Goal: Information Seeking & Learning: Learn about a topic

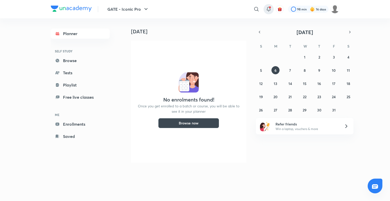
click at [268, 9] on icon at bounding box center [269, 9] width 6 height 6
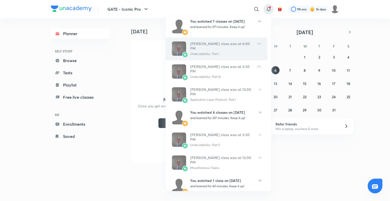
click at [226, 54] on div "Ankit Kumar’s class was at 6:00 PM Undecidability- Part I" at bounding box center [221, 48] width 63 height 15
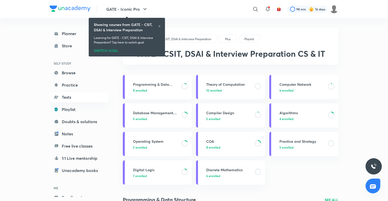
click at [159, 26] on icon at bounding box center [159, 26] width 3 height 3
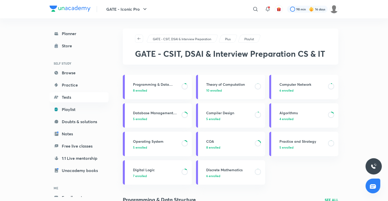
click at [244, 82] on h3 "Theory of Computation" at bounding box center [228, 84] width 45 height 5
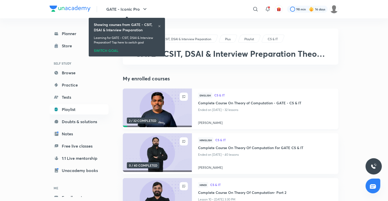
click at [197, 102] on div "English CS & IT Complete Course On Theory of Computation - GATE - CS & IT Ended…" at bounding box center [265, 108] width 146 height 41
click at [203, 102] on h4 "Complete Course On Theory of Computation - GATE - CS & IT" at bounding box center [265, 103] width 134 height 6
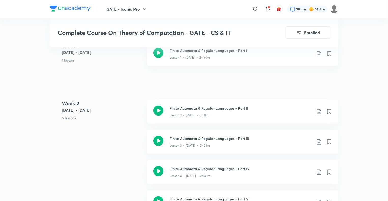
scroll to position [217, 0]
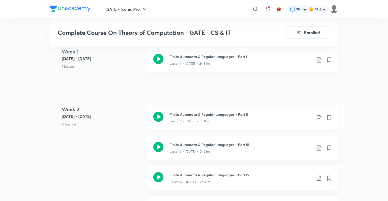
click at [204, 113] on h3 "Finite Automata & Regular Languages - Part II" at bounding box center [240, 113] width 142 height 5
